Goal: Information Seeking & Learning: Learn about a topic

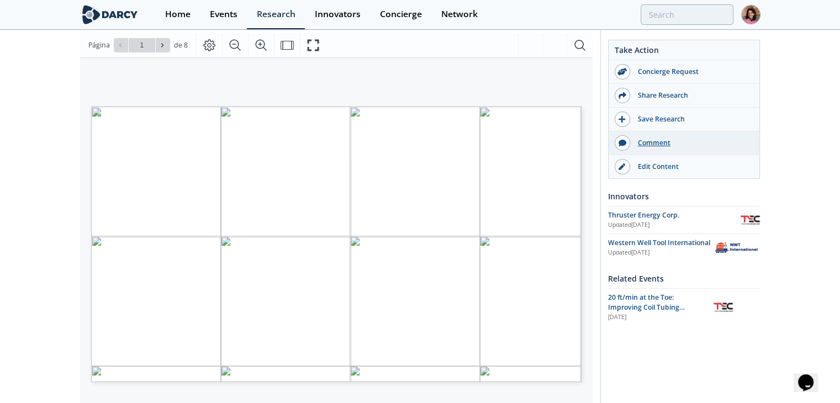
scroll to position [221, 0]
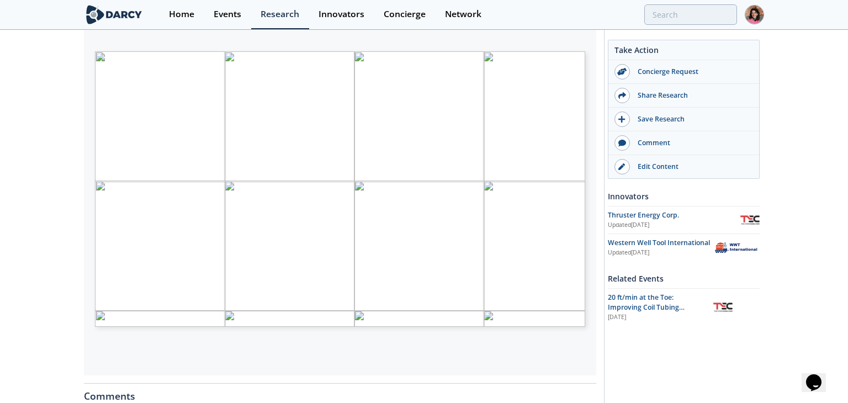
type input "2"
type input "1"
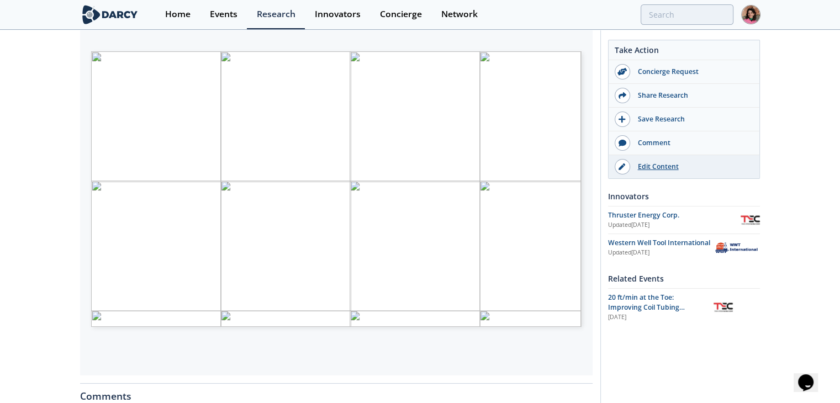
click at [650, 155] on link "Edit Content" at bounding box center [683, 166] width 151 height 23
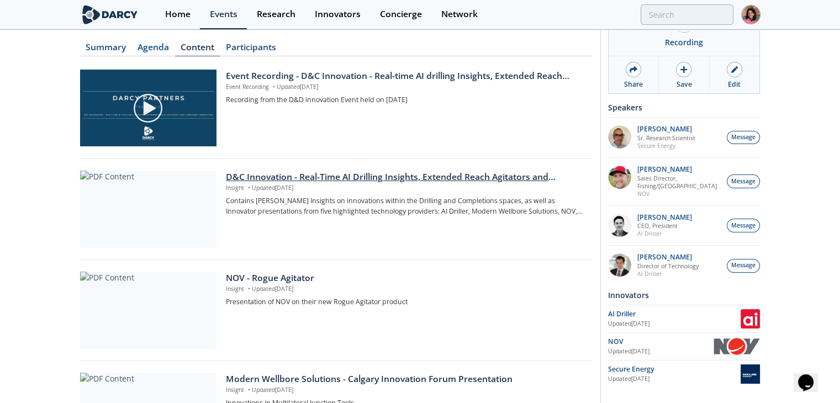
scroll to position [166, 0]
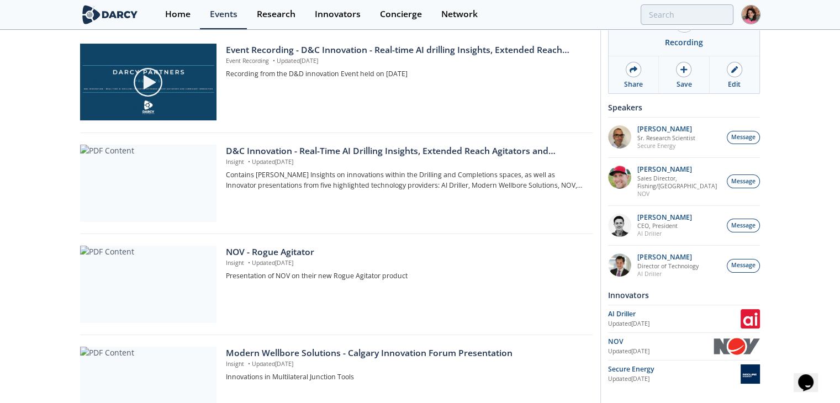
click at [309, 151] on div "D&C Innovation - Real-Time AI Drilling Insights, Extended Reach Agitators and L…" at bounding box center [405, 151] width 358 height 13
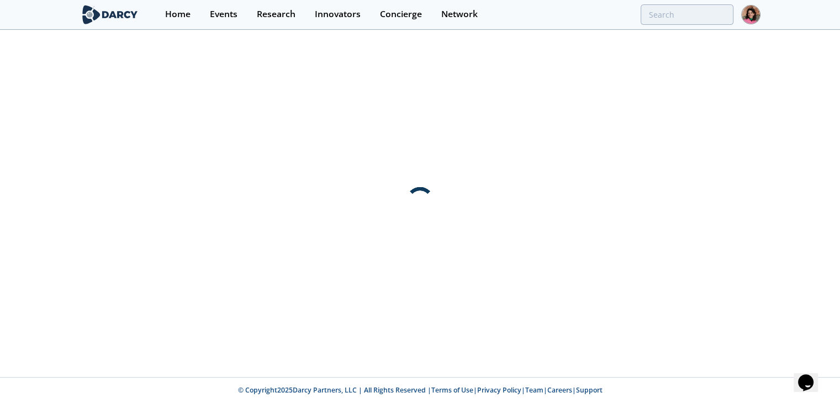
scroll to position [0, 0]
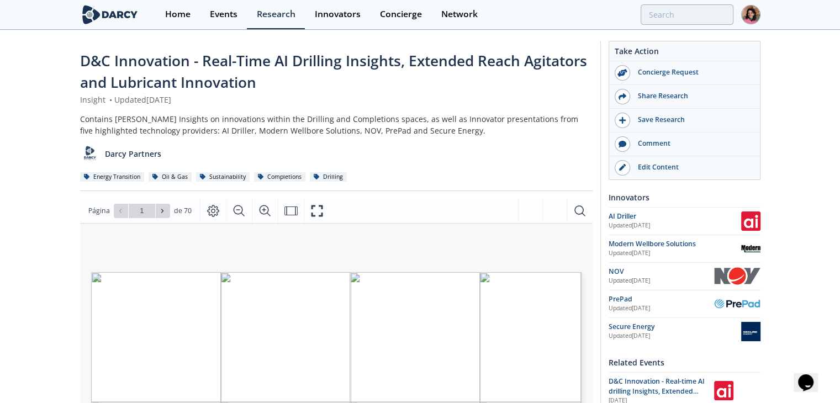
scroll to position [55, 0]
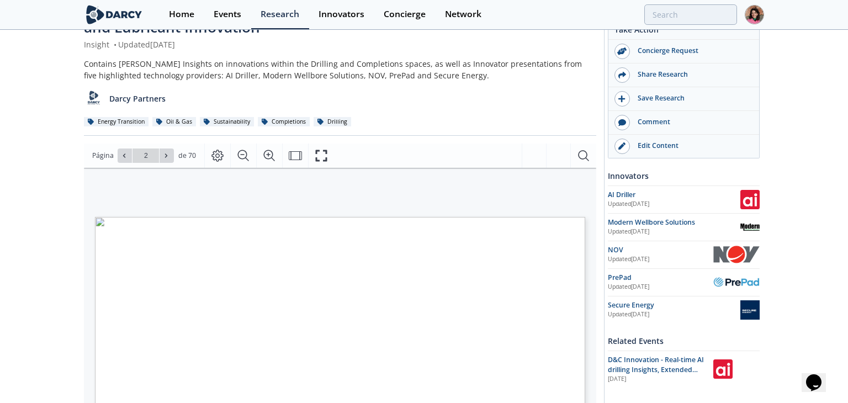
type input "3"
type input "5"
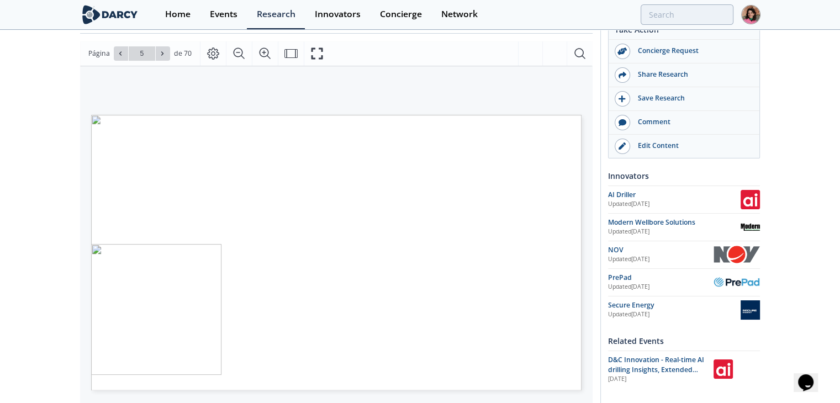
scroll to position [221, 0]
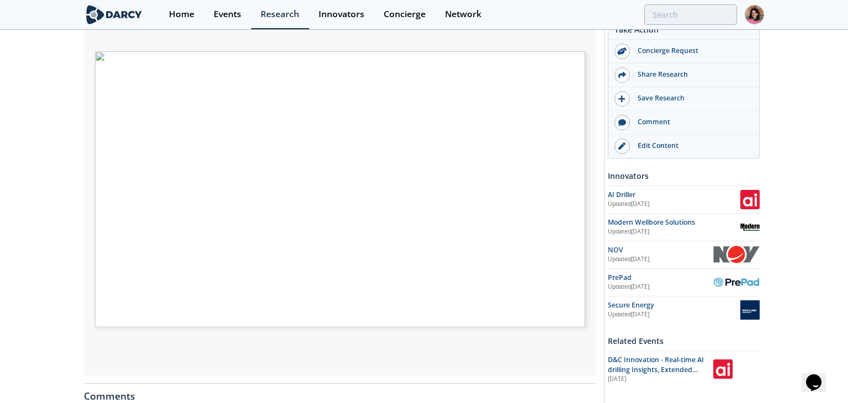
type input "7"
type input "8"
type input "9"
type input "10"
type input "11"
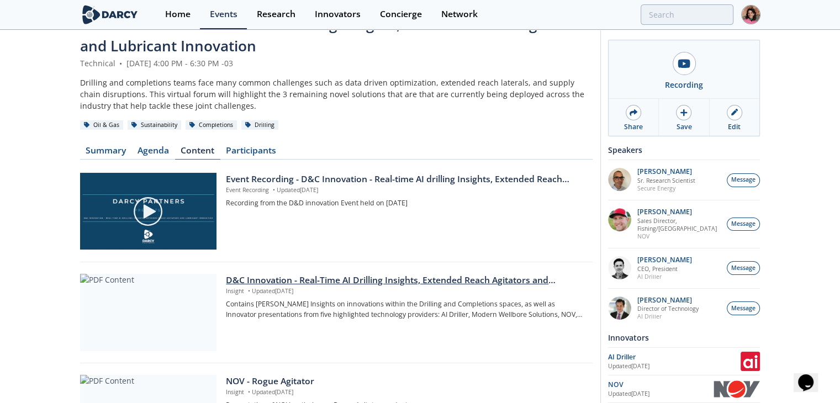
scroll to position [35, 0]
click at [320, 277] on div "D&C Innovation - Real-Time AI Drilling Insights, Extended Reach Agitators and L…" at bounding box center [405, 281] width 358 height 13
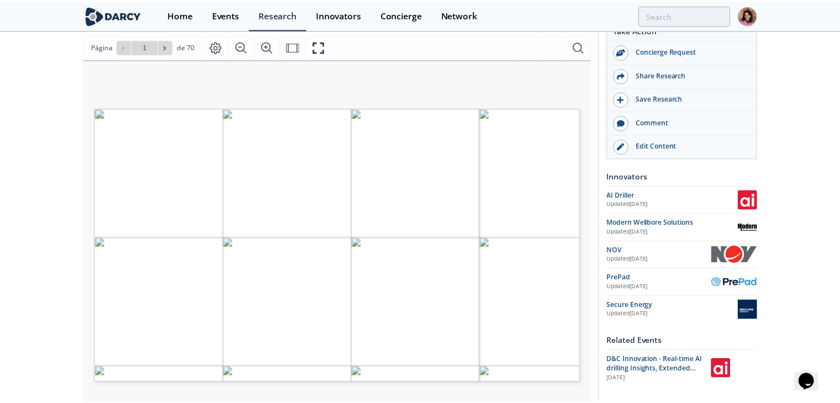
scroll to position [166, 0]
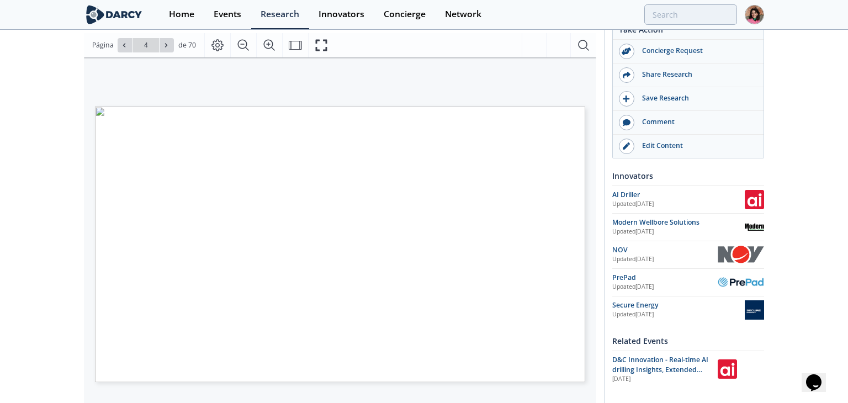
type input "5"
click at [125, 44] on icon at bounding box center [124, 45] width 7 height 7
click at [125, 44] on div "Ir a la página 1" at bounding box center [146, 45] width 56 height 14
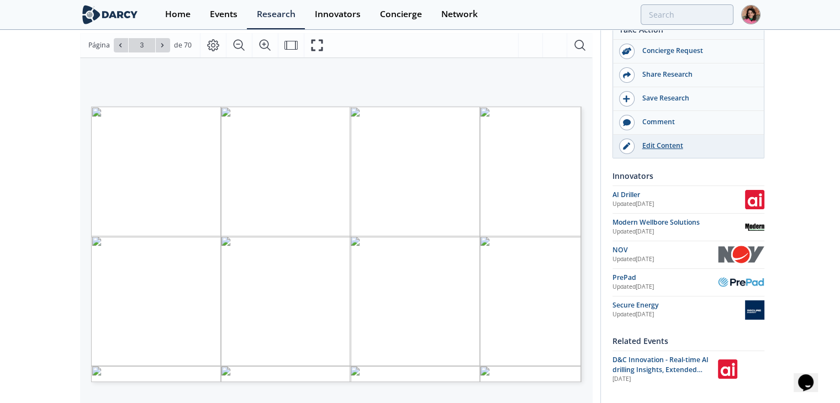
click at [680, 149] on div "Edit Content" at bounding box center [696, 146] width 124 height 10
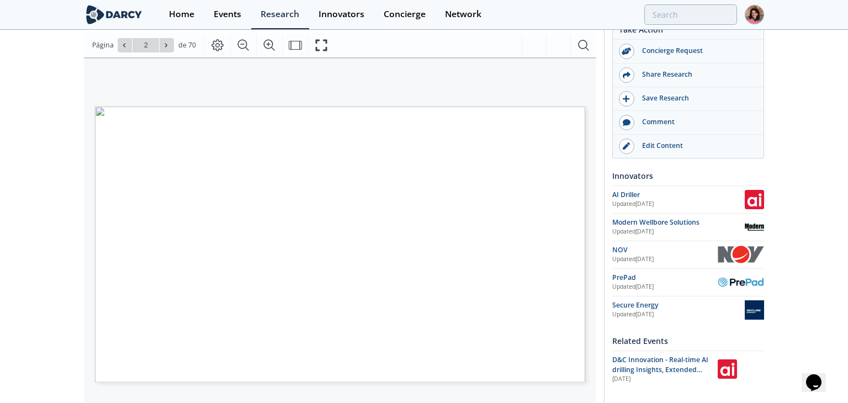
type input "1"
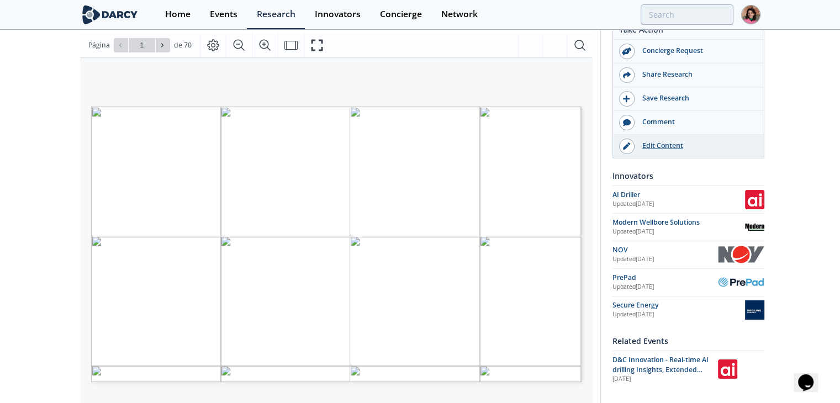
click at [700, 145] on div "Edit Content" at bounding box center [696, 146] width 124 height 10
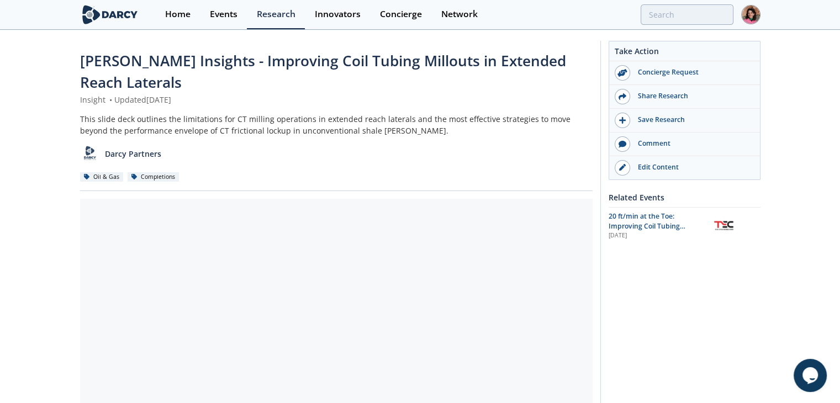
drag, startPoint x: 667, startPoint y: 327, endPoint x: 448, endPoint y: 157, distance: 276.9
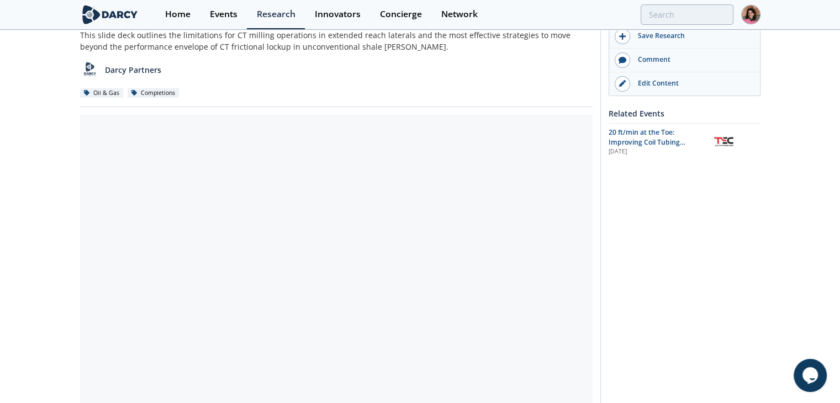
scroll to position [110, 0]
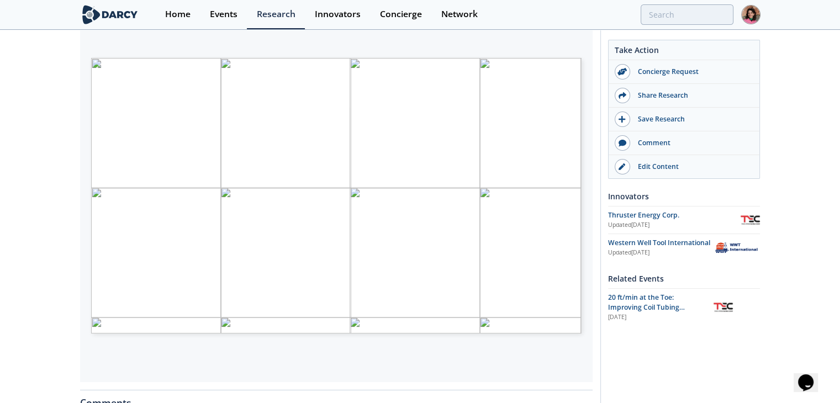
scroll to position [221, 0]
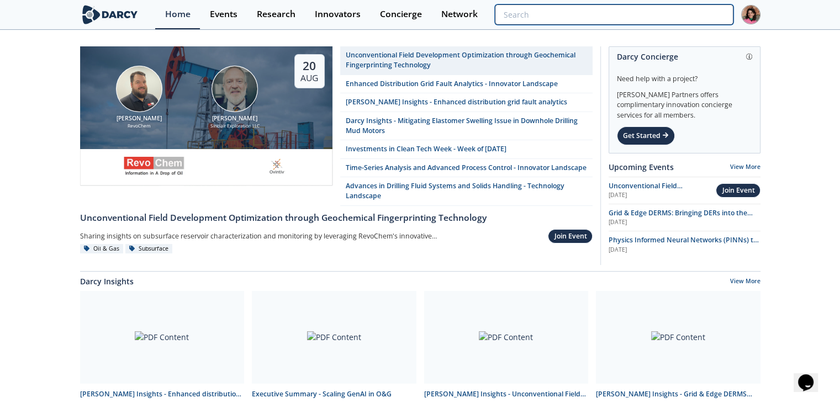
click at [687, 14] on input "search" at bounding box center [614, 14] width 238 height 20
paste input "Buoyant Proppant Urtec Recap"
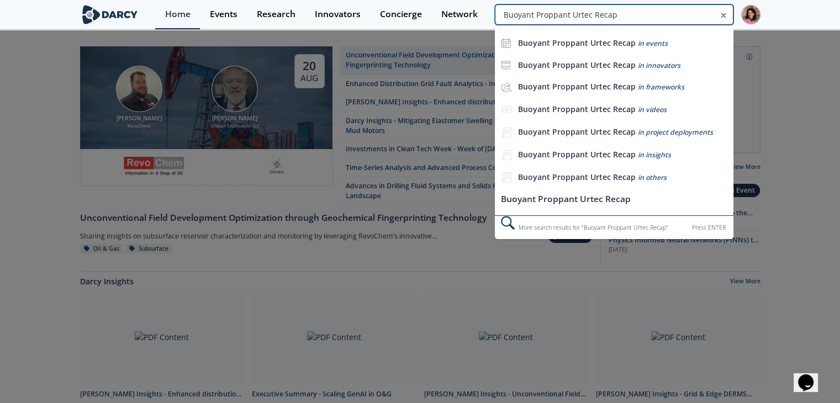
type input "Buoyant Proppant Urtec Recap"
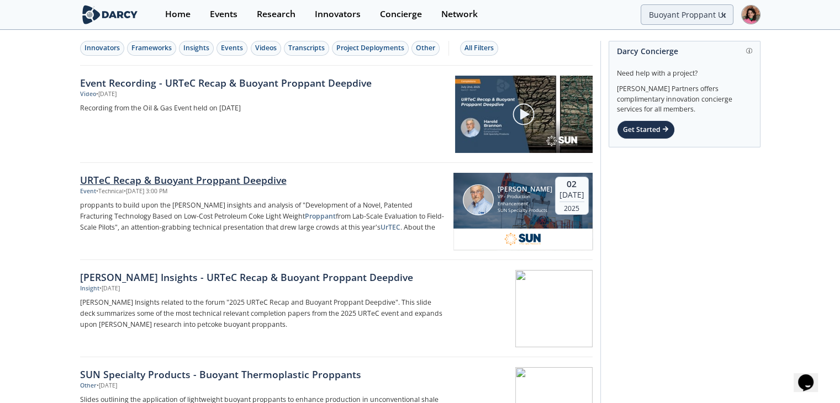
click at [256, 177] on div "URTeC Recap & Buoyant Proppant Deepdive" at bounding box center [262, 180] width 365 height 14
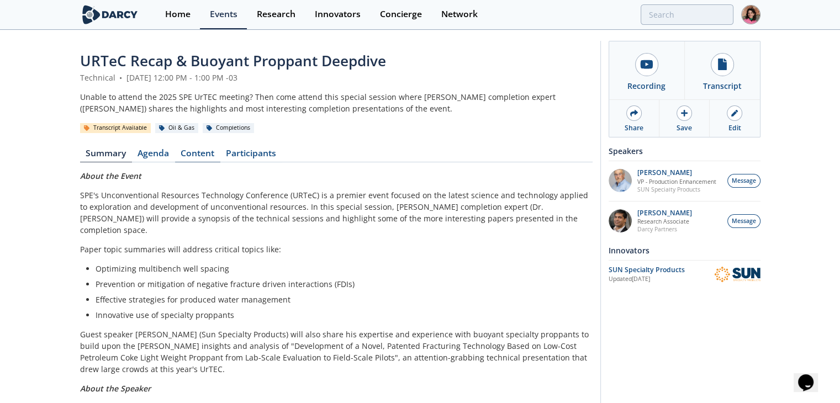
click at [190, 153] on link "Content" at bounding box center [197, 155] width 45 height 13
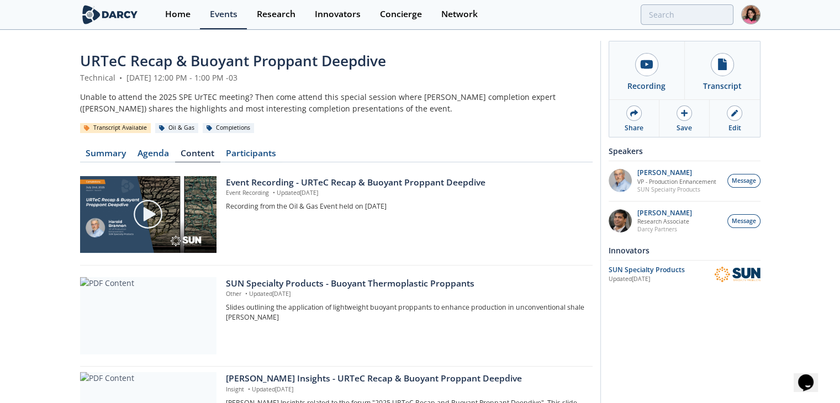
click at [236, 57] on span "URTeC Recap & Buoyant Proppant Deepdive" at bounding box center [233, 61] width 306 height 20
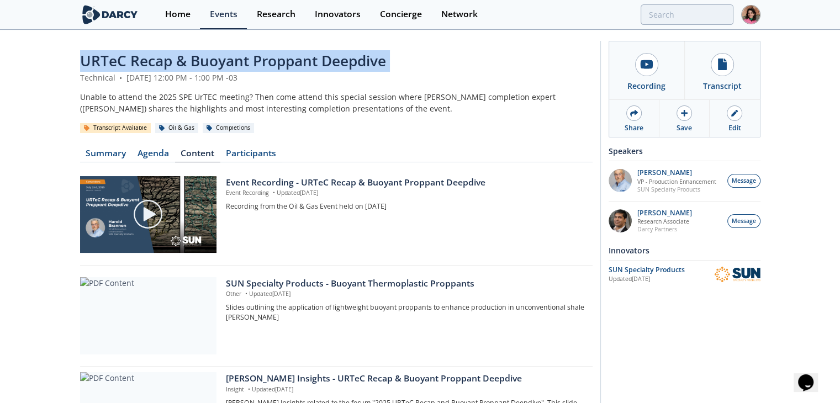
click at [236, 57] on span "URTeC Recap & Buoyant Proppant Deepdive" at bounding box center [233, 61] width 306 height 20
copy header "URTeC Recap & Buoyant Proppant Deepdive"
click at [99, 158] on link "Summary" at bounding box center [106, 155] width 52 height 13
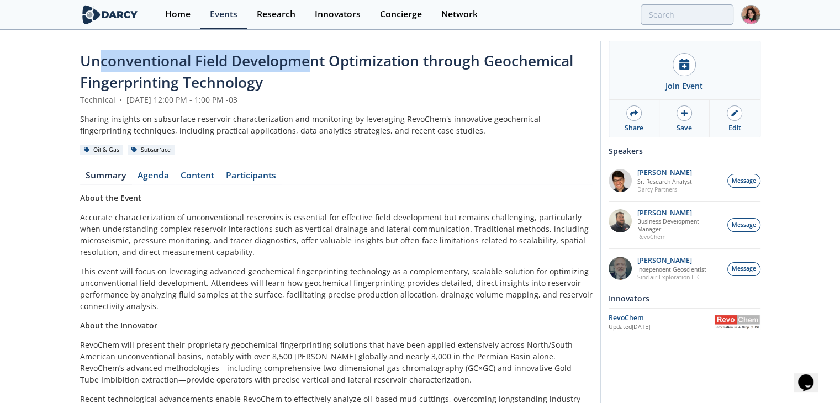
drag, startPoint x: 307, startPoint y: 70, endPoint x: 99, endPoint y: 64, distance: 208.2
click at [99, 64] on span "Unconventional Field Development Optimization through Geochemical Fingerprintin…" at bounding box center [326, 71] width 493 height 41
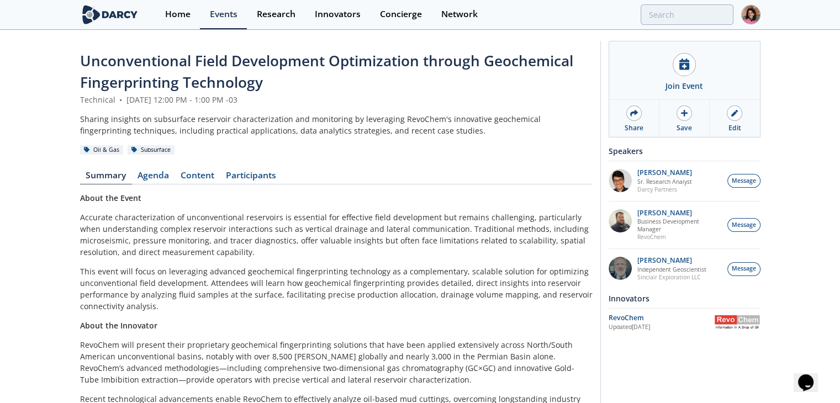
click at [195, 80] on span "Unconventional Field Development Optimization through Geochemical Fingerprintin…" at bounding box center [326, 71] width 493 height 41
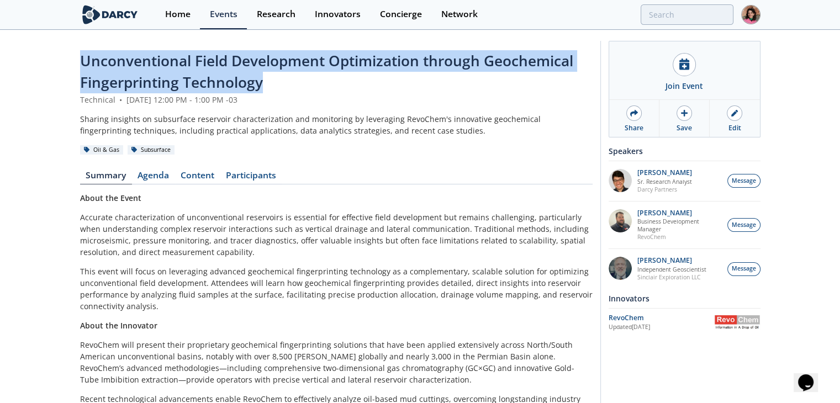
drag, startPoint x: 278, startPoint y: 84, endPoint x: 78, endPoint y: 54, distance: 202.1
click at [78, 54] on div "Unconventional Field Development Optimization through Geochemical Fingerprintin…" at bounding box center [420, 281] width 840 height 501
copy span "Unconventional Field Development Optimization through Geochemical Fingerprintin…"
click at [725, 312] on div "RevoChem Updated Jul 11, 2025" at bounding box center [684, 321] width 152 height 19
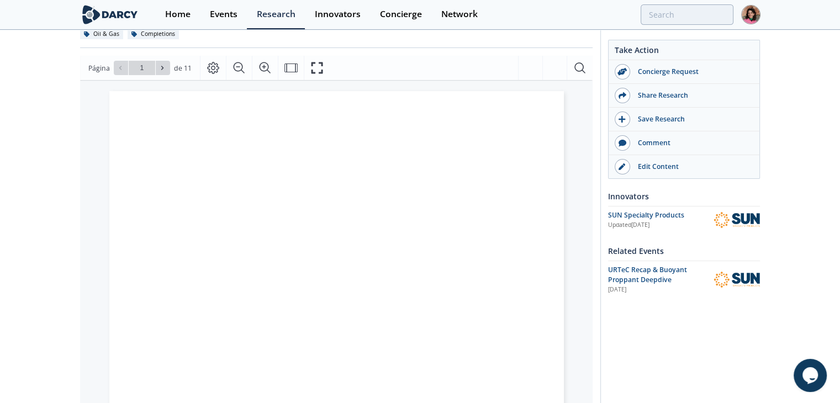
scroll to position [166, 0]
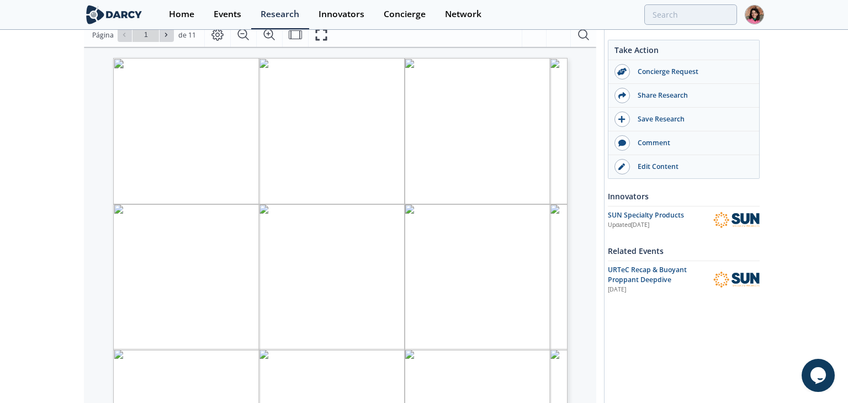
type input "2"
type input "5"
type input "6"
type input "7"
type input "1"
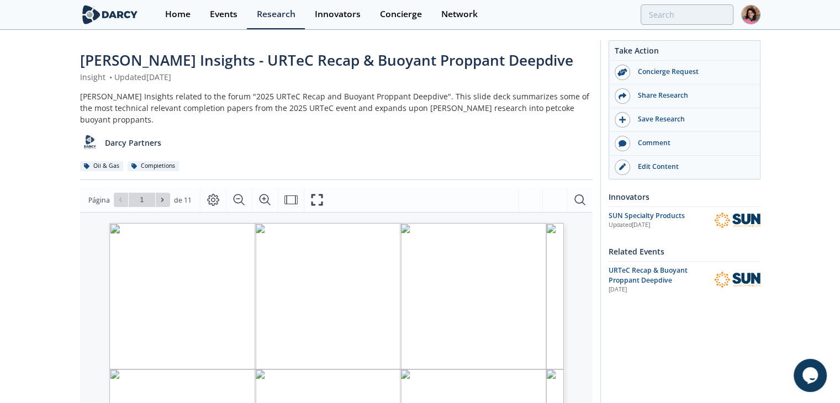
scroll to position [0, 0]
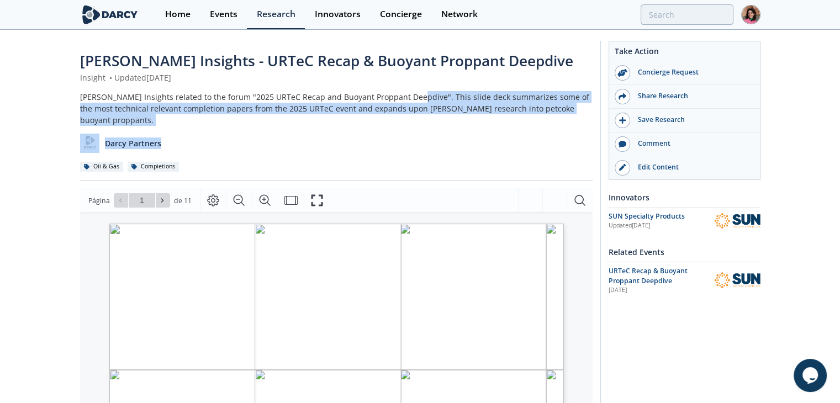
drag, startPoint x: 406, startPoint y: 96, endPoint x: 427, endPoint y: 129, distance: 39.2
click at [427, 129] on div "Darcy Insights related to the forum "2025 URTeC Recap and Buoyant Proppant Deep…" at bounding box center [336, 131] width 512 height 81
click at [429, 126] on div "Darcy Partners" at bounding box center [336, 139] width 512 height 27
click at [561, 108] on div "Darcy Insights related to the forum "2025 URTeC Recap and Buoyant Proppant Deep…" at bounding box center [336, 108] width 512 height 35
click at [558, 108] on div "Darcy Insights related to the forum "2025 URTeC Recap and Buoyant Proppant Deep…" at bounding box center [336, 108] width 512 height 35
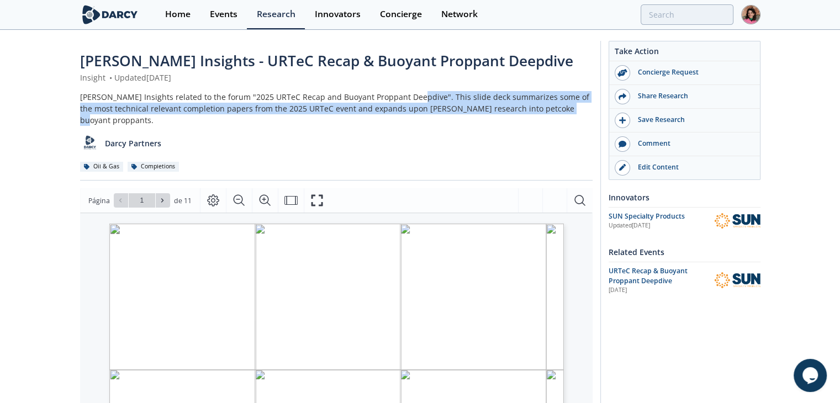
drag, startPoint x: 405, startPoint y: 96, endPoint x: 564, endPoint y: 109, distance: 159.6
click at [564, 109] on div "Darcy Insights related to the forum "2025 URTeC Recap and Buoyant Proppant Deep…" at bounding box center [336, 108] width 512 height 35
copy div "This slide deck summarizes some of the most technical relevant completion paper…"
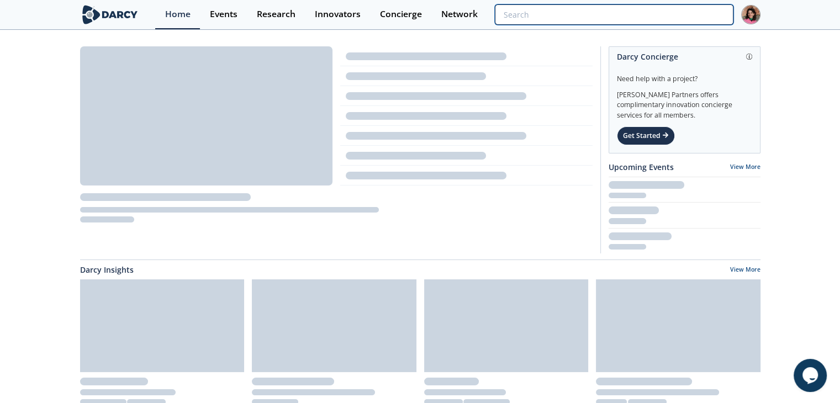
click at [671, 14] on input "search" at bounding box center [614, 14] width 238 height 20
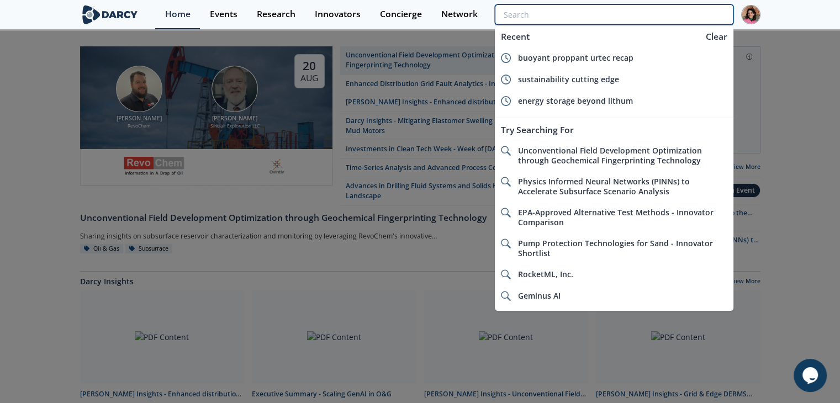
paste input "Use Cases for Geochemical FIngerprinting"
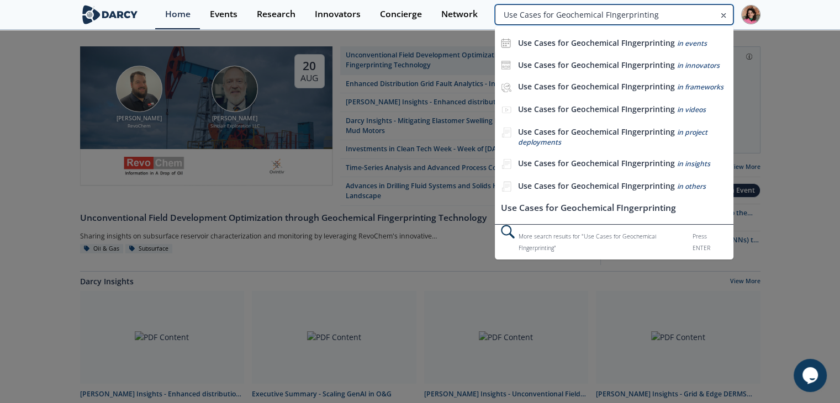
type input "Use Cases for Geochemical FIngerprinting"
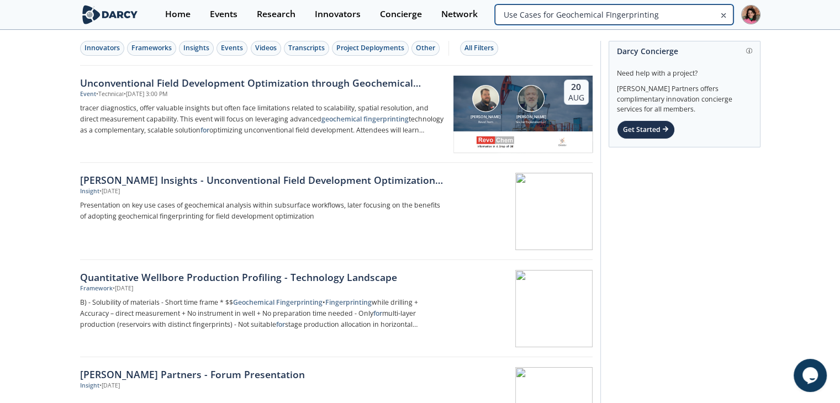
click at [686, 16] on input "Use Cases for Geochemical FIngerprinting" at bounding box center [614, 14] width 238 height 20
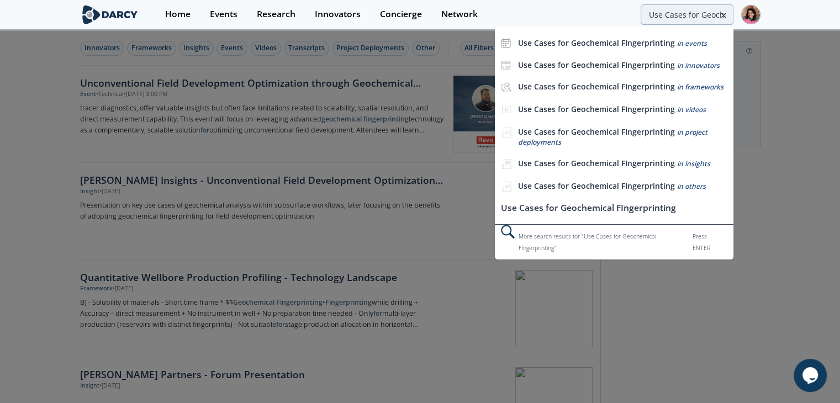
click at [0, 208] on div at bounding box center [420, 201] width 840 height 403
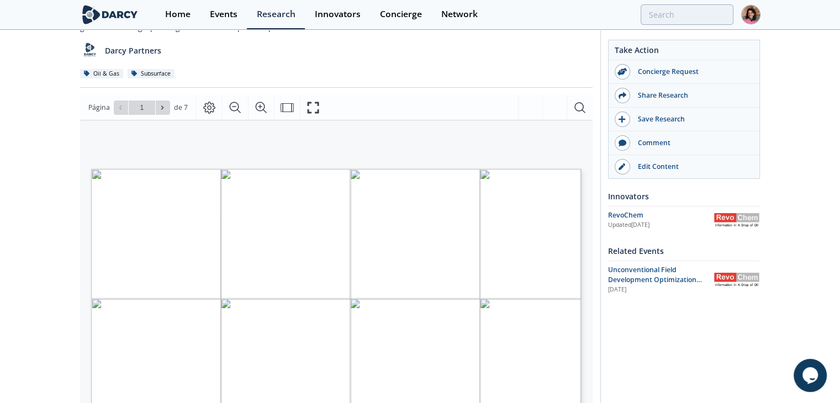
scroll to position [166, 0]
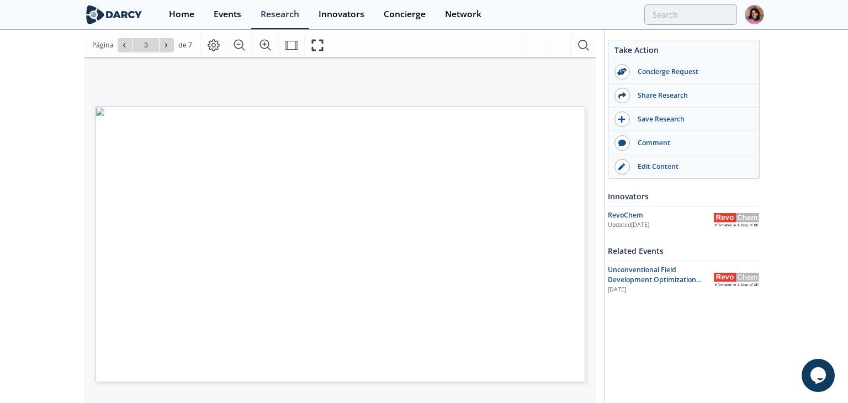
type input "4"
type input "5"
type input "1"
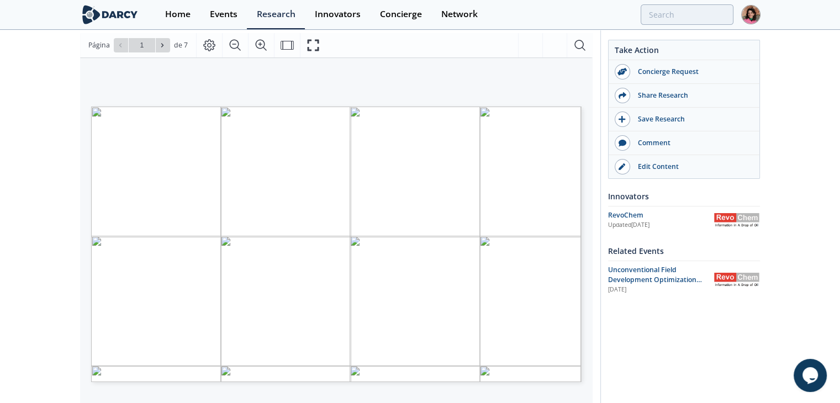
scroll to position [0, 0]
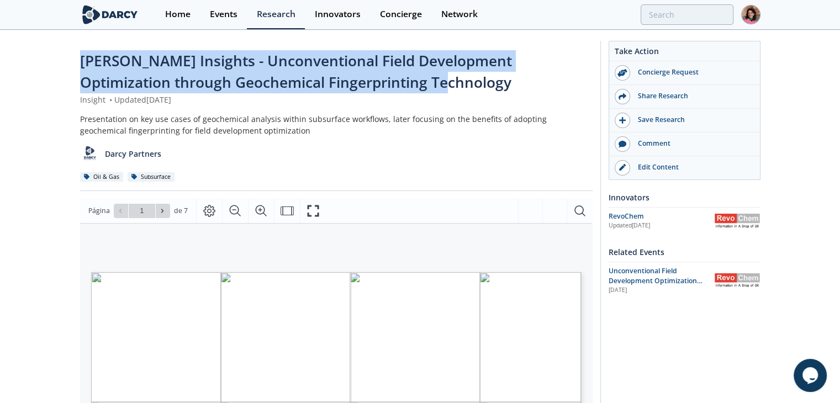
drag, startPoint x: 375, startPoint y: 89, endPoint x: 26, endPoint y: 39, distance: 351.9
copy span "Darcy Insights - Unconventional Field Development Optimization through Geochemi…"
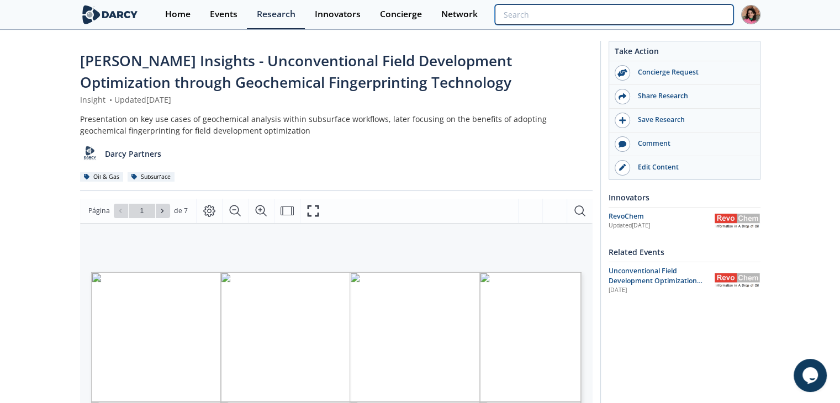
click at [682, 16] on input "search" at bounding box center [614, 14] width 238 height 20
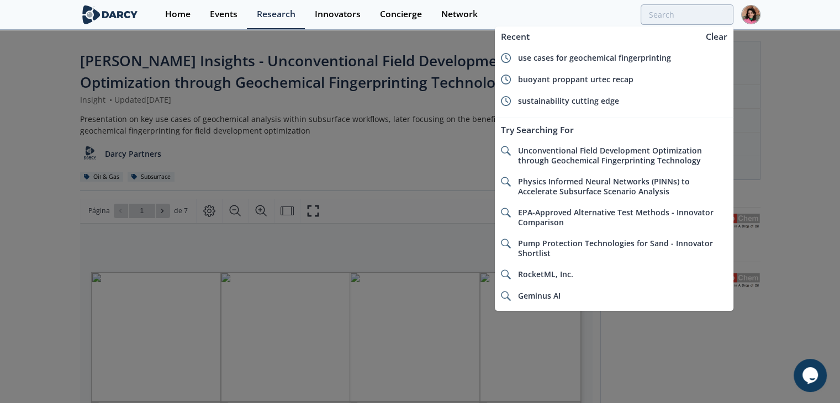
click at [332, 76] on div at bounding box center [420, 201] width 840 height 403
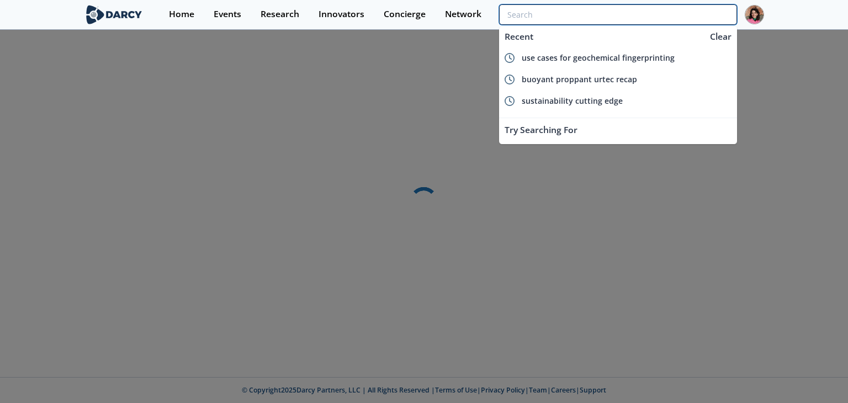
click at [668, 12] on input "search" at bounding box center [618, 14] width 238 height 20
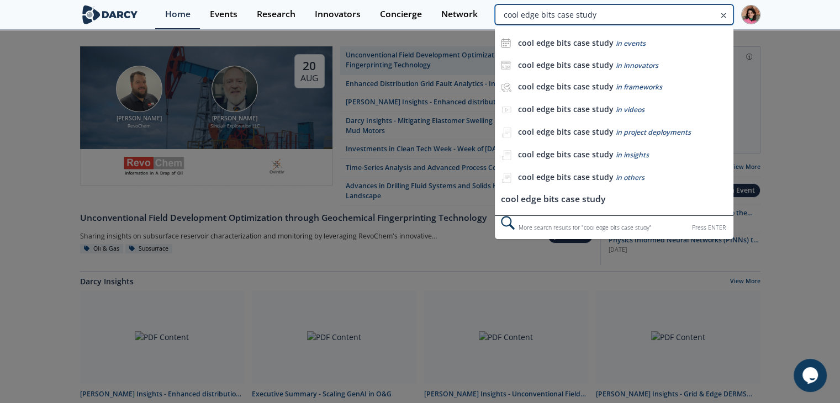
type input "cool edge bits case study"
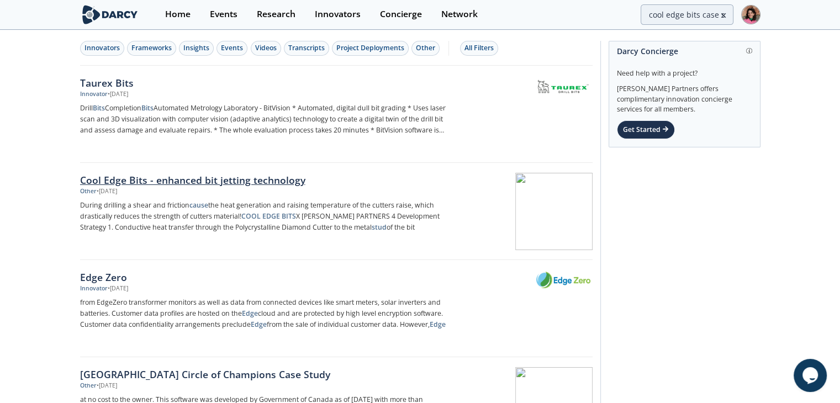
click at [223, 180] on div "Cool Edge Bits - enhanced bit jetting technology" at bounding box center [262, 180] width 365 height 14
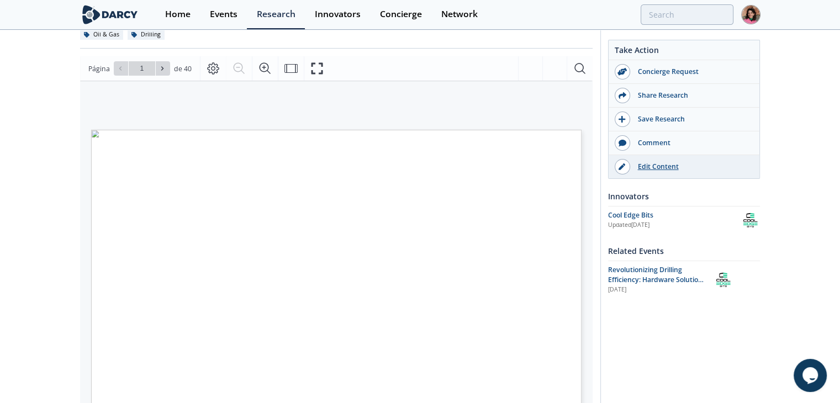
scroll to position [110, 0]
click at [614, 215] on div "Cool Edge Bits" at bounding box center [674, 215] width 132 height 10
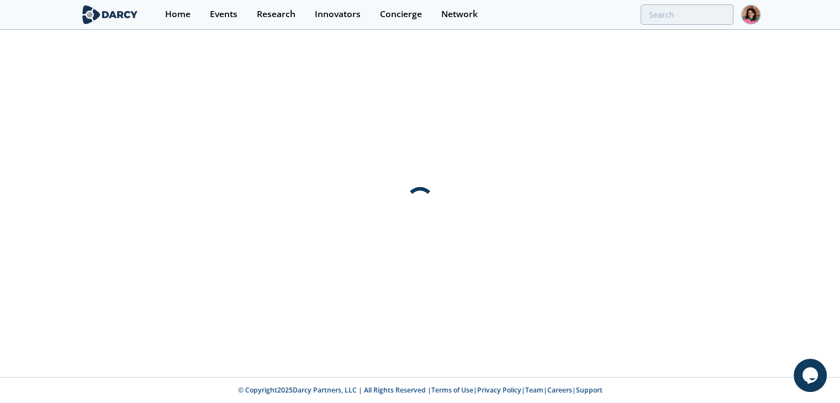
scroll to position [0, 0]
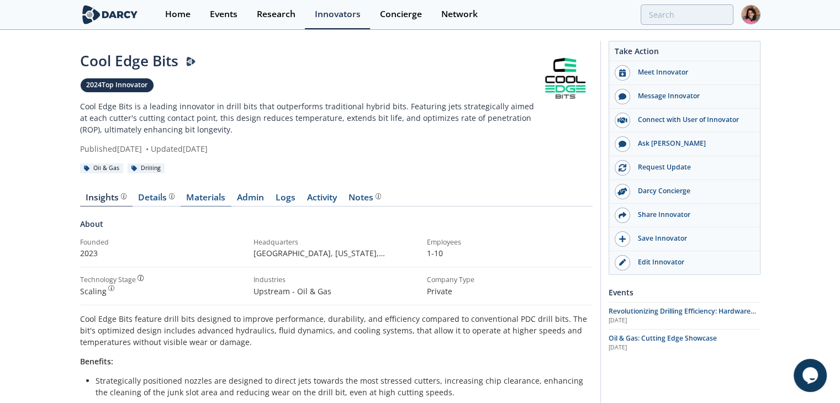
click at [218, 201] on link "Materials" at bounding box center [206, 199] width 51 height 13
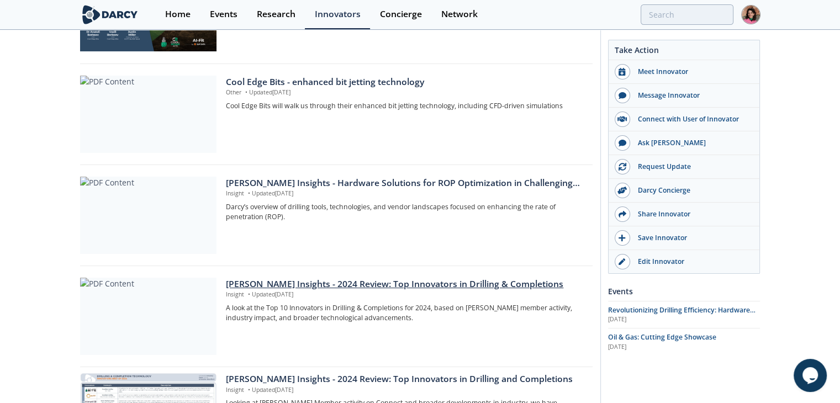
scroll to position [932, 0]
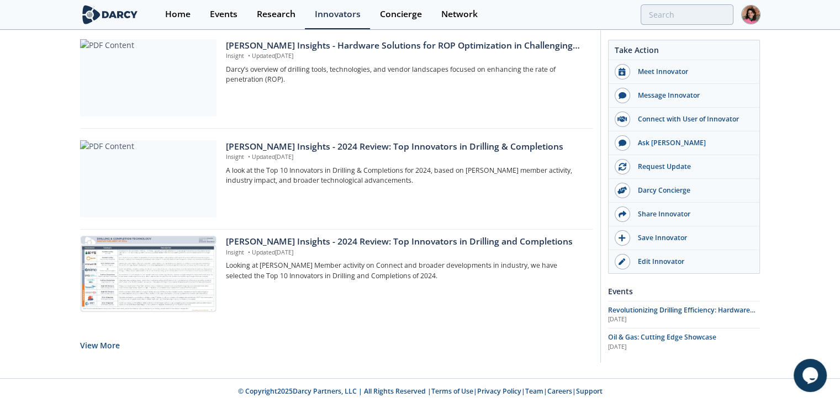
click at [96, 342] on button "View More" at bounding box center [100, 345] width 40 height 27
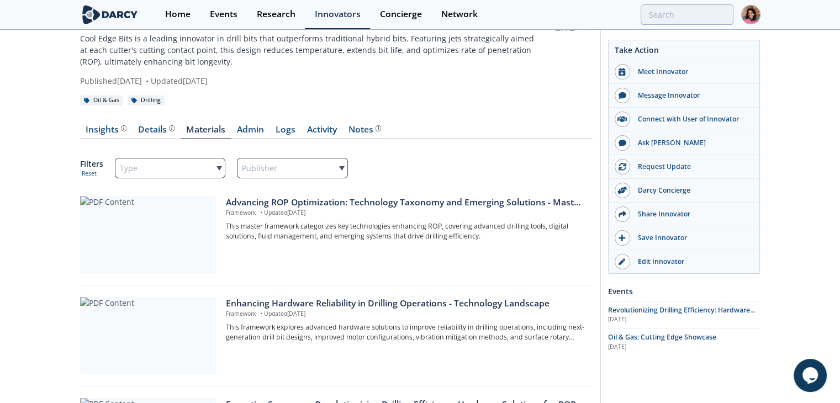
scroll to position [0, 0]
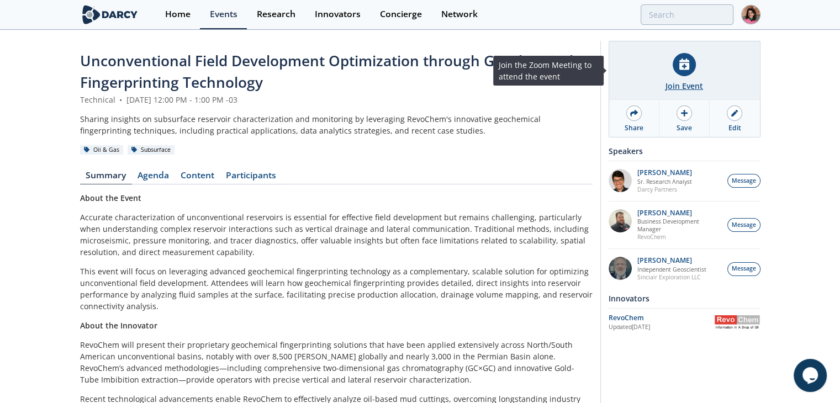
click at [662, 79] on div "Join Event" at bounding box center [684, 70] width 151 height 59
